Goal: Information Seeking & Learning: Check status

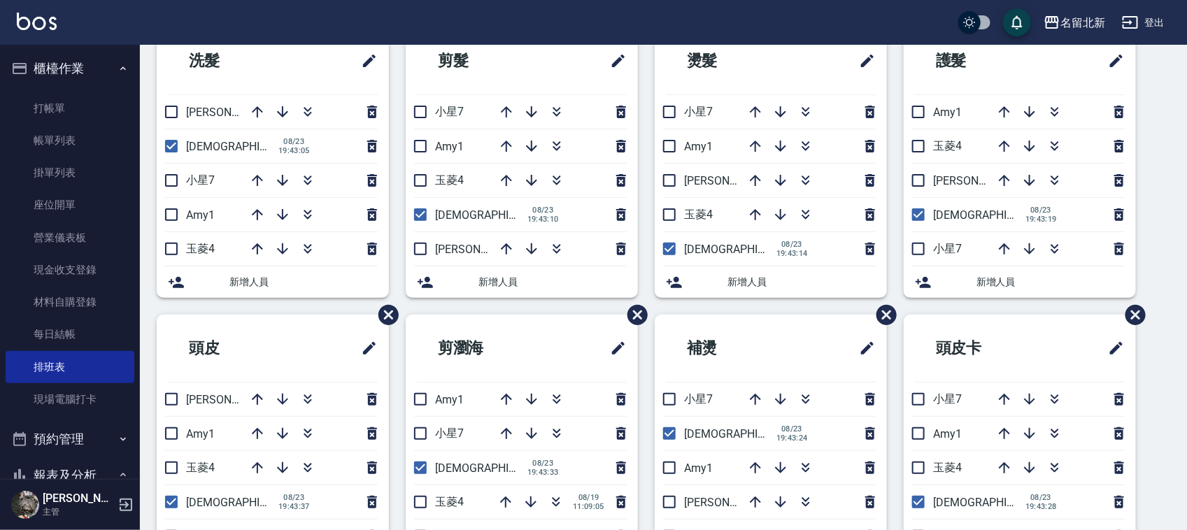
scroll to position [88, 0]
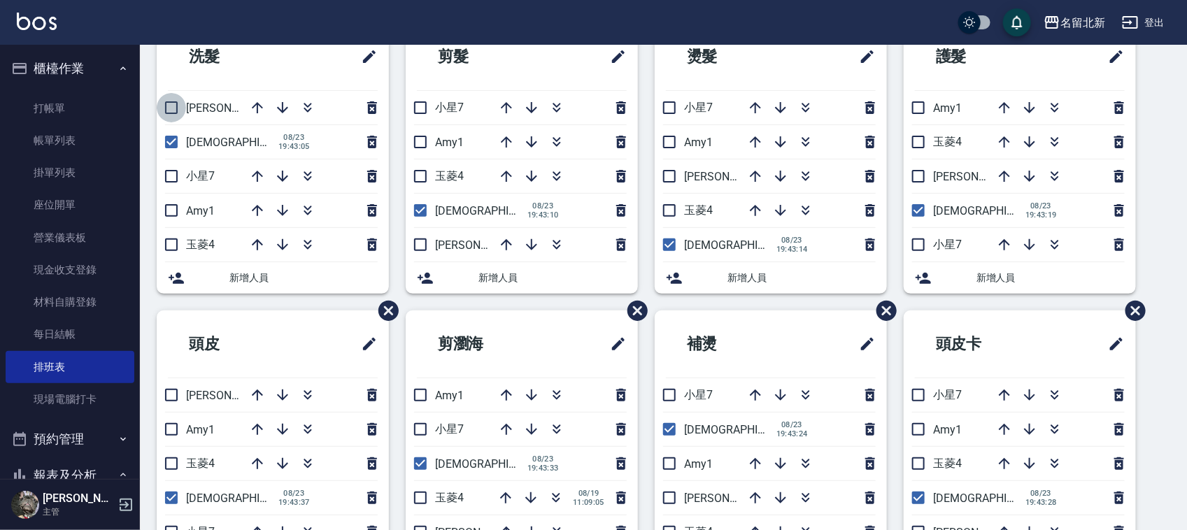
click at [176, 100] on input "checkbox" at bounding box center [171, 107] width 29 height 29
checkbox input "true"
click at [183, 136] on input "checkbox" at bounding box center [171, 141] width 29 height 29
checkbox input "false"
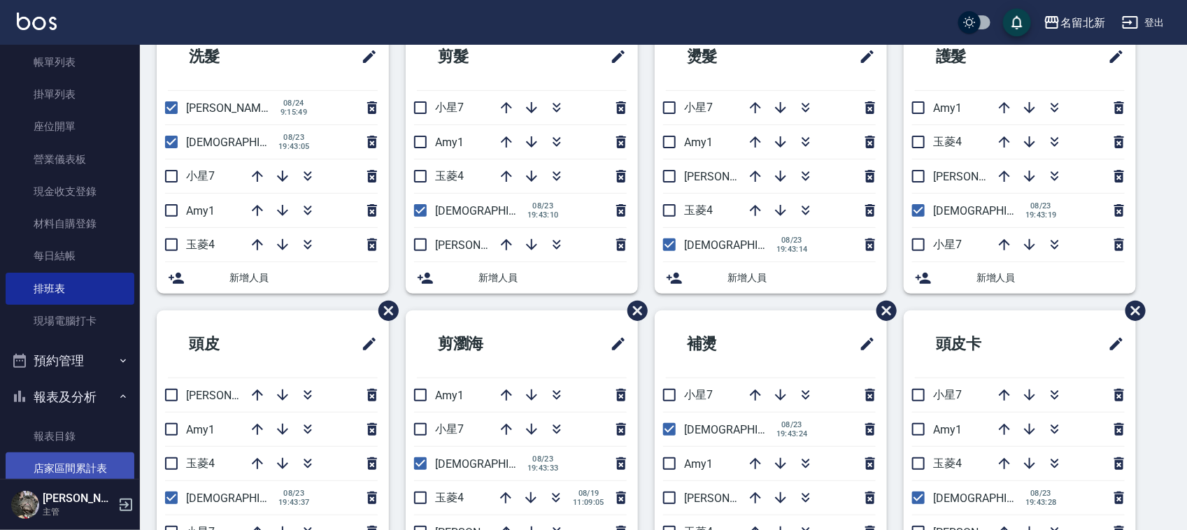
scroll to position [175, 0]
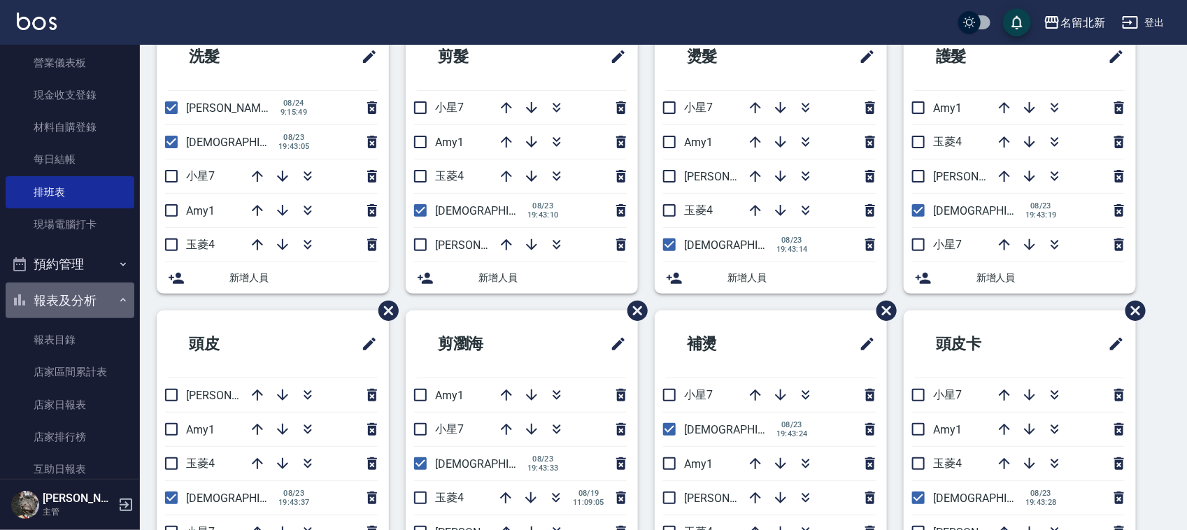
click at [92, 306] on button "報表及分析" at bounding box center [70, 301] width 129 height 36
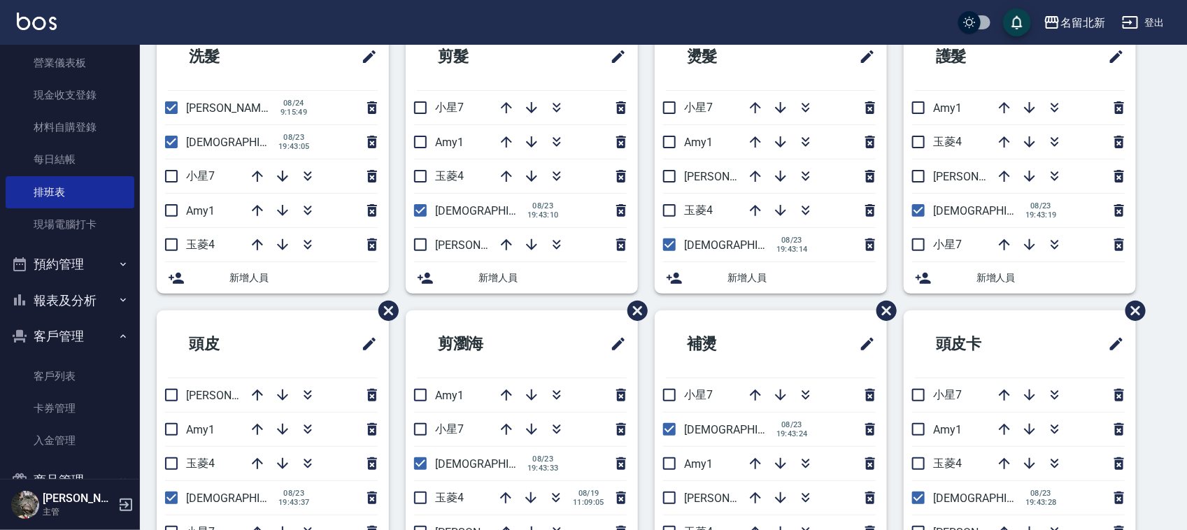
click at [93, 330] on button "客戶管理" at bounding box center [70, 336] width 129 height 36
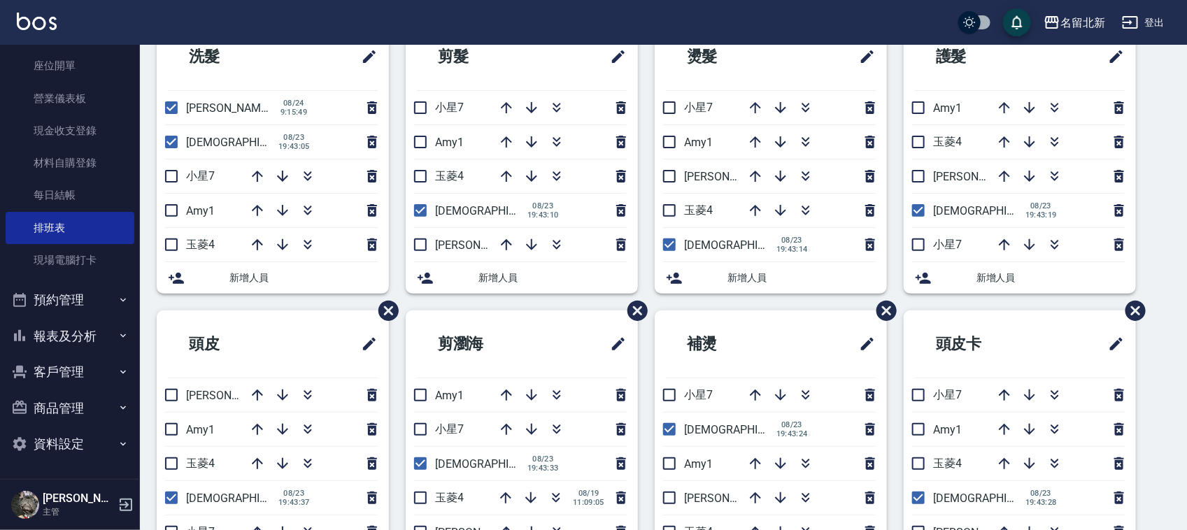
scroll to position [139, 0]
click at [93, 330] on button "報表及分析" at bounding box center [70, 337] width 129 height 36
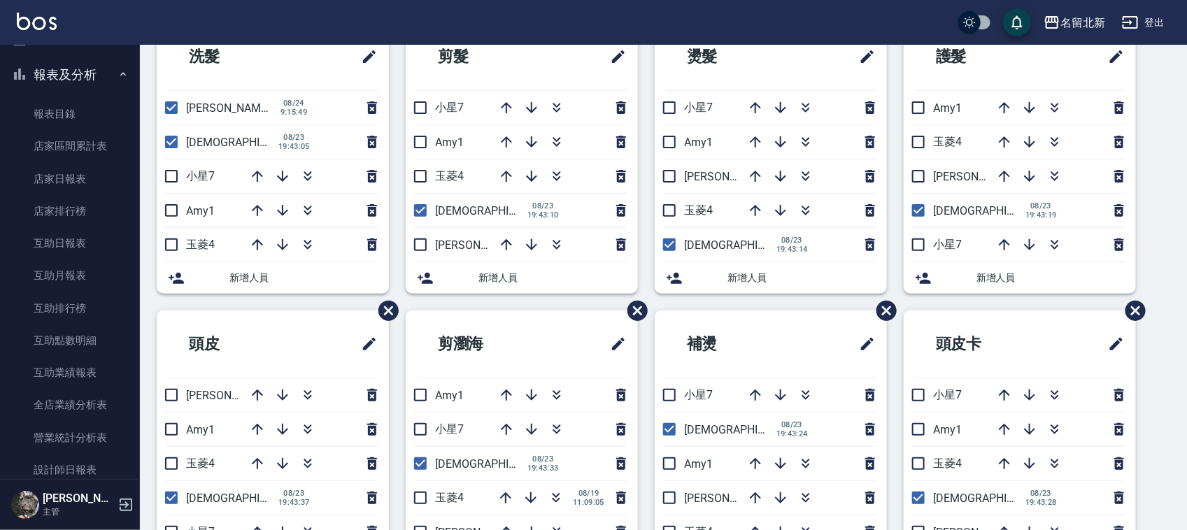
scroll to position [488, 0]
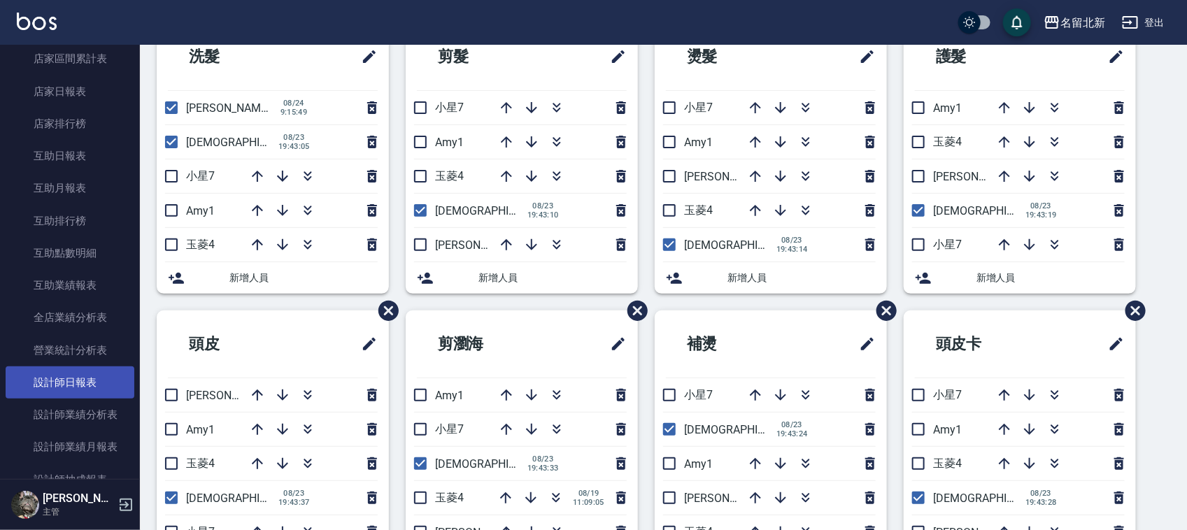
click at [90, 385] on link "設計師日報表" at bounding box center [70, 383] width 129 height 32
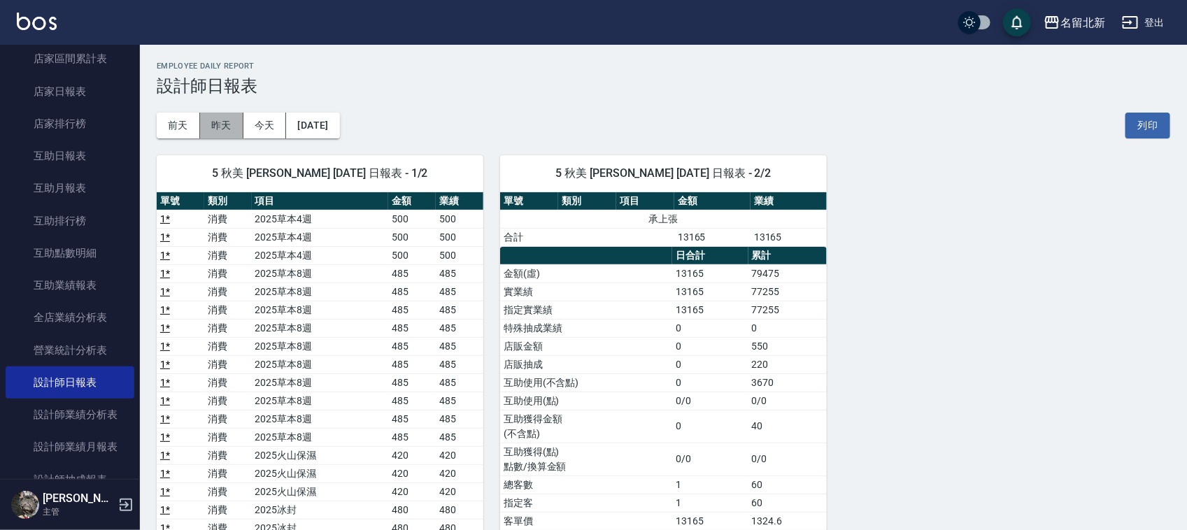
click at [225, 135] on button "昨天" at bounding box center [221, 126] width 43 height 26
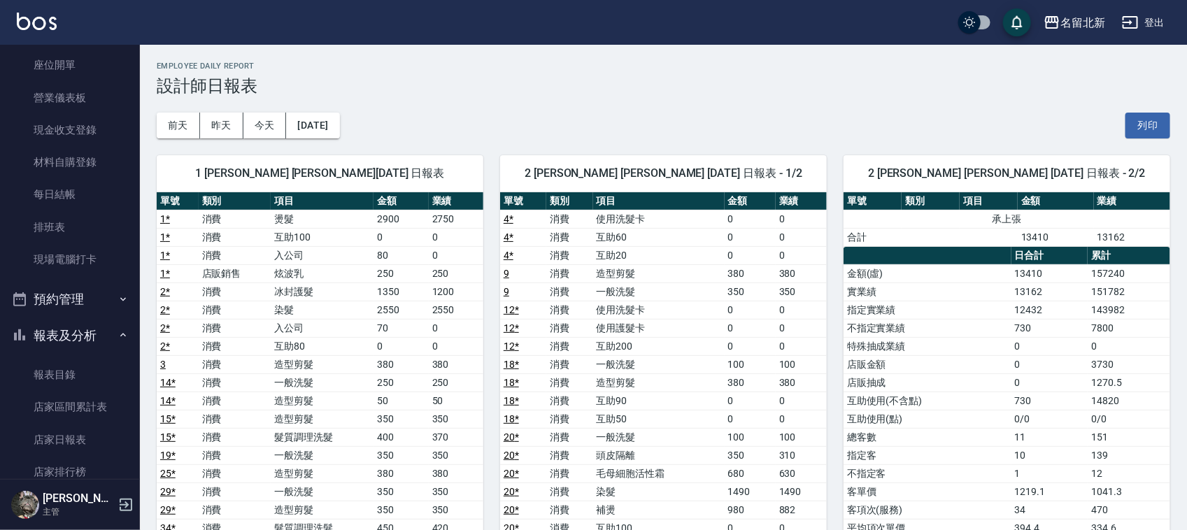
scroll to position [61, 0]
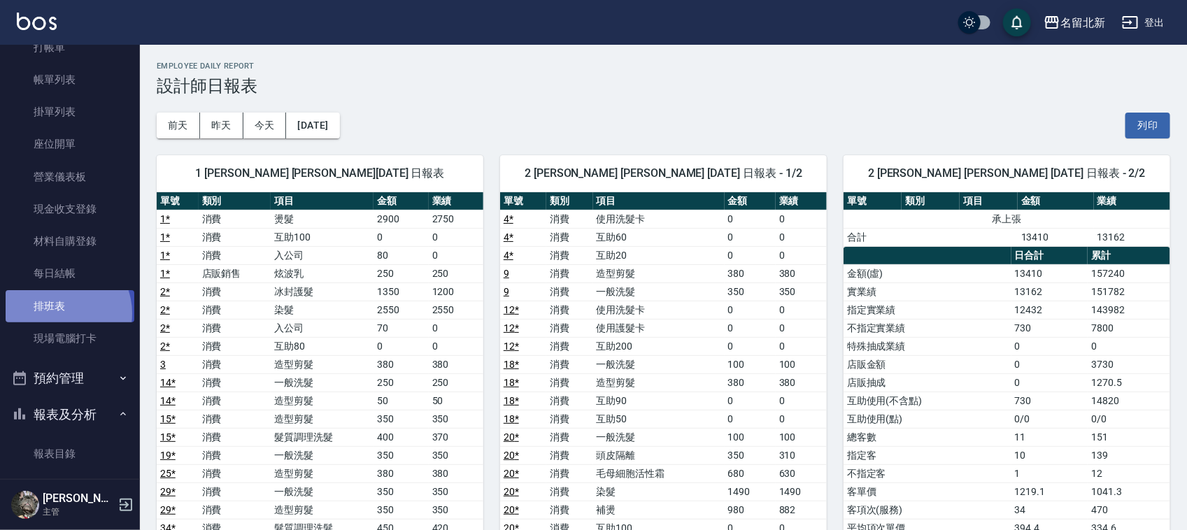
click at [59, 313] on link "排班表" at bounding box center [70, 306] width 129 height 32
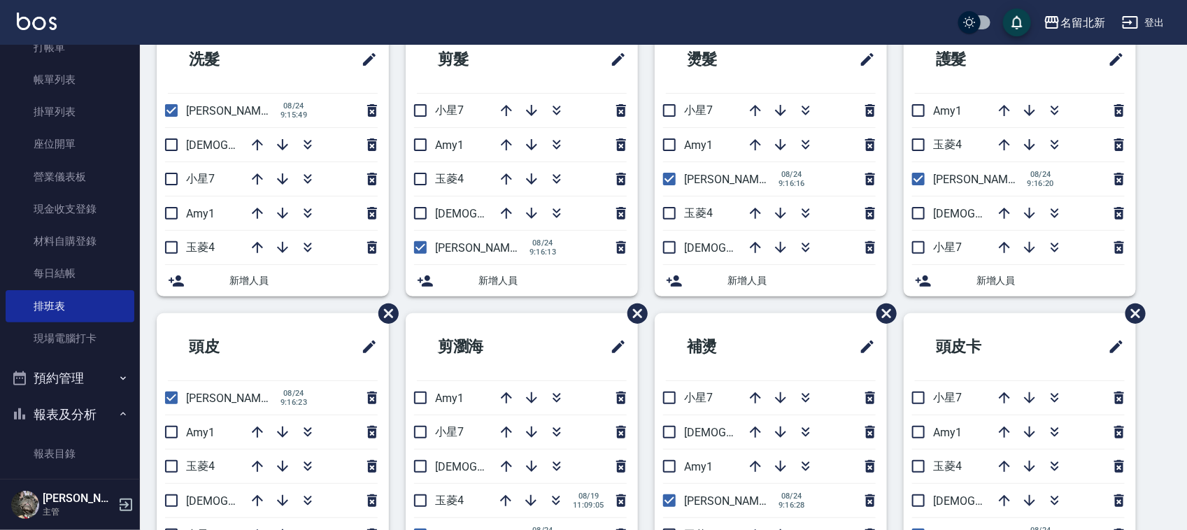
scroll to position [93, 0]
